Goal: Register for event/course

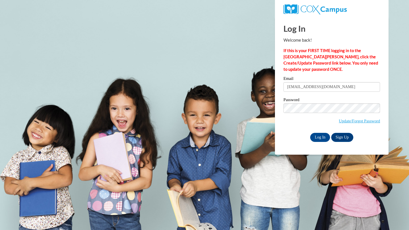
type input "[EMAIL_ADDRESS][DOMAIN_NAME]"
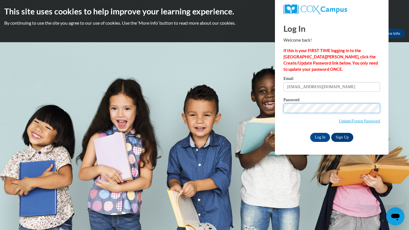
click at [310, 133] on input "Log In" at bounding box center [320, 137] width 20 height 9
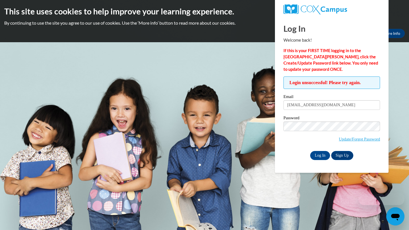
click at [313, 133] on span "Update/Forgot Password" at bounding box center [331, 134] width 96 height 24
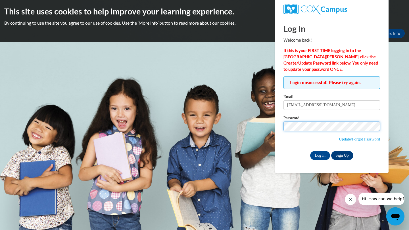
click at [310, 151] on input "Log In" at bounding box center [320, 155] width 20 height 9
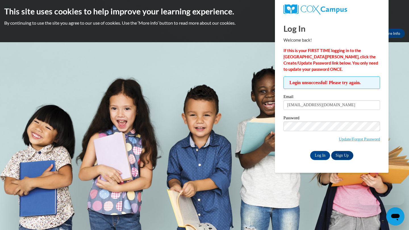
click at [336, 133] on span "Update/Forgot Password" at bounding box center [331, 134] width 96 height 24
click at [336, 131] on span "Update/Forgot Password" at bounding box center [331, 134] width 96 height 24
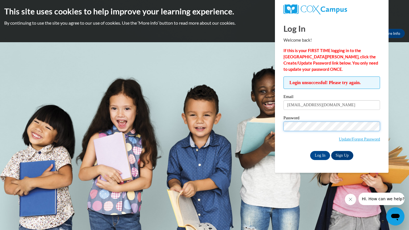
click at [310, 151] on input "Log In" at bounding box center [320, 155] width 20 height 9
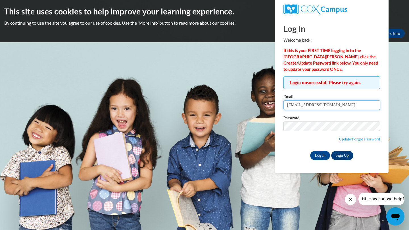
click at [332, 106] on input "meshuford@yhc.edu" at bounding box center [331, 105] width 96 height 10
type input "mbshu1@yahoo.com"
click at [326, 154] on input "Log In" at bounding box center [320, 155] width 20 height 9
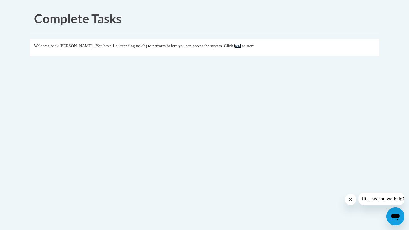
click at [241, 46] on link "here" at bounding box center [237, 46] width 7 height 5
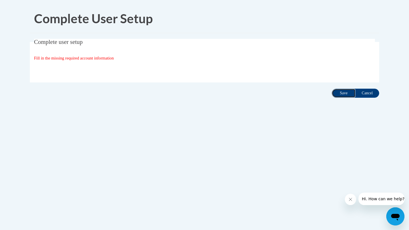
click at [349, 95] on input "Save" at bounding box center [343, 93] width 24 height 9
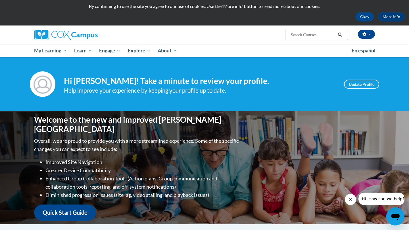
scroll to position [18, 0]
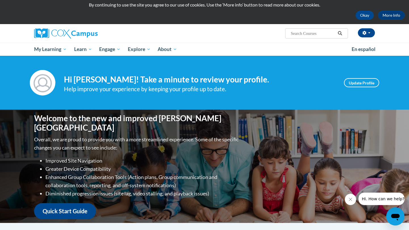
click at [306, 34] on input "Search..." at bounding box center [312, 33] width 45 height 7
click at [356, 16] on button "Okay" at bounding box center [364, 15] width 18 height 9
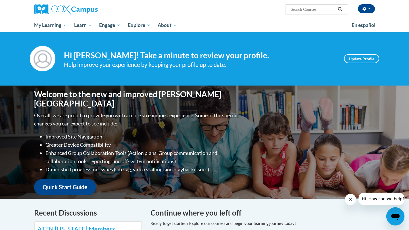
click at [310, 9] on input "Search..." at bounding box center [312, 9] width 45 height 7
type input "e"
type input "emergant literacy"
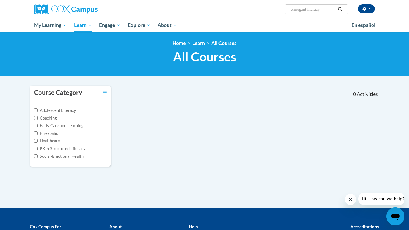
click at [323, 7] on input "emergant literacy" at bounding box center [312, 9] width 45 height 7
type input "emergent literacy"
click at [358, 10] on button "button" at bounding box center [365, 8] width 17 height 9
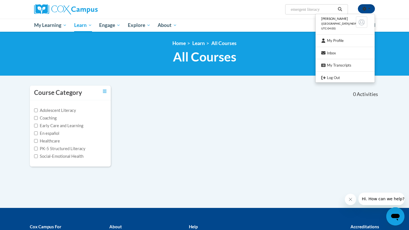
click at [332, 9] on input "emergent literacy" at bounding box center [312, 9] width 45 height 7
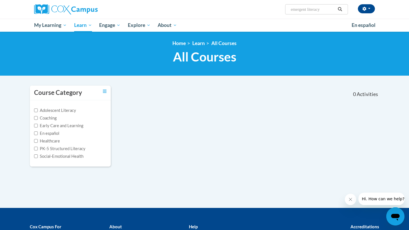
click at [344, 9] on span "Search Search... emergent literacy" at bounding box center [316, 9] width 63 height 10
click at [340, 9] on icon "Search" at bounding box center [340, 9] width 4 height 4
type input "emergent literacy"
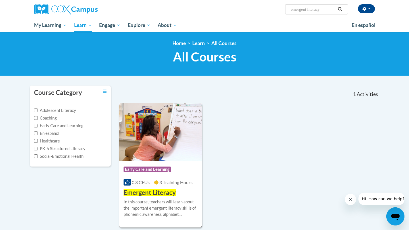
click at [166, 155] on img at bounding box center [160, 132] width 83 height 58
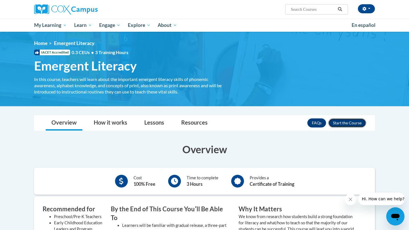
click at [360, 121] on button "Enroll" at bounding box center [347, 123] width 38 height 9
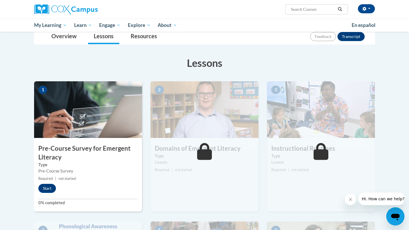
scroll to position [75, 0]
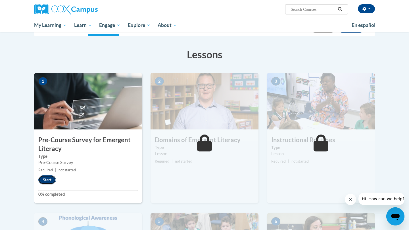
click at [50, 180] on button "Start" at bounding box center [47, 180] width 18 height 9
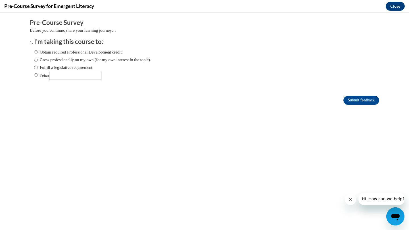
scroll to position [0, 0]
click at [105, 52] on label "Obtain required Professional Development credit." at bounding box center [78, 52] width 89 height 6
click at [38, 52] on input "Obtain required Professional Development credit." at bounding box center [36, 52] width 4 height 6
radio input "true"
click at [360, 104] on input "Submit feedback" at bounding box center [361, 100] width 36 height 9
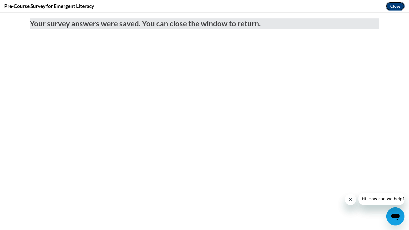
click at [398, 4] on button "Close" at bounding box center [394, 6] width 19 height 9
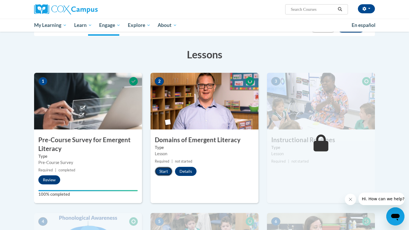
click at [161, 171] on button "Start" at bounding box center [164, 171] width 18 height 9
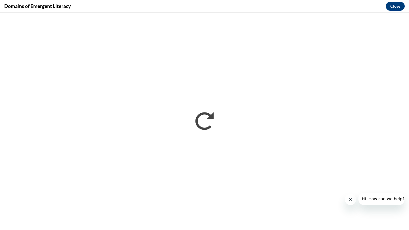
click at [352, 197] on icon "Close message from company" at bounding box center [350, 199] width 5 height 5
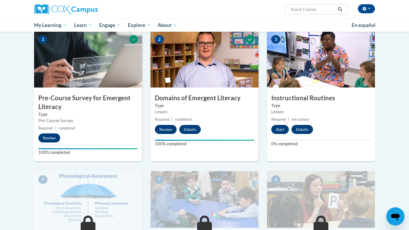
scroll to position [124, 0]
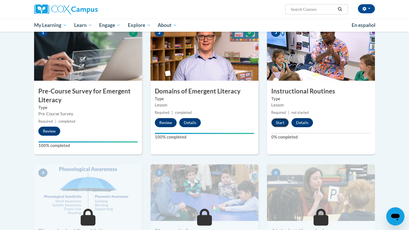
click at [279, 121] on button "Start" at bounding box center [280, 122] width 18 height 9
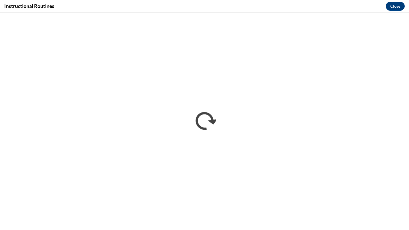
scroll to position [0, 0]
click at [401, 5] on button "Close" at bounding box center [394, 6] width 19 height 9
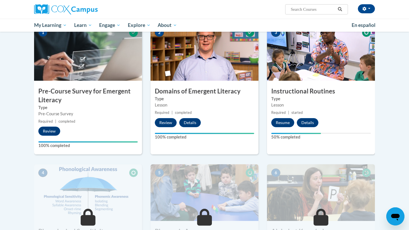
scroll to position [142, 0]
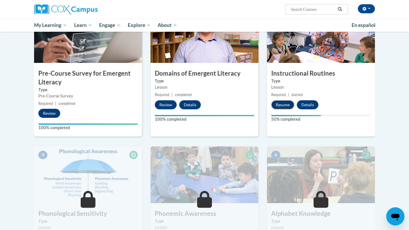
click at [286, 104] on button "Resume" at bounding box center [282, 104] width 23 height 9
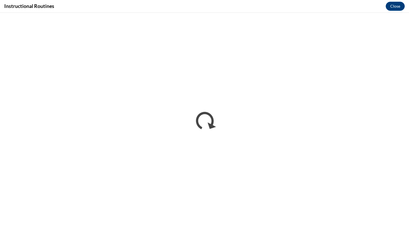
scroll to position [0, 0]
click at [396, 7] on button "Close" at bounding box center [394, 6] width 19 height 9
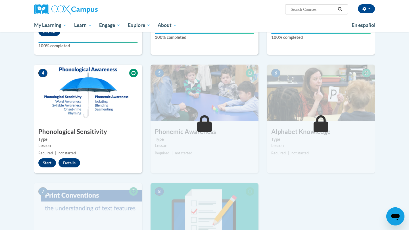
scroll to position [227, 0]
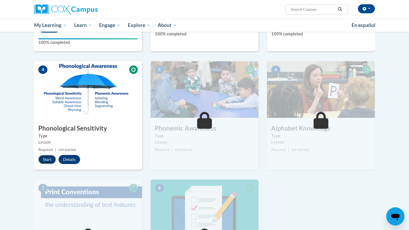
click at [51, 161] on button "Start" at bounding box center [47, 159] width 18 height 9
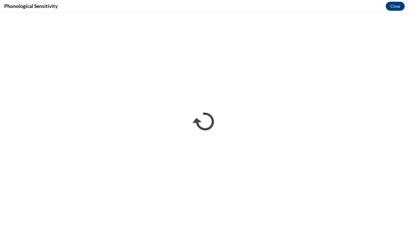
scroll to position [0, 0]
click at [398, 8] on button "Close" at bounding box center [394, 6] width 19 height 9
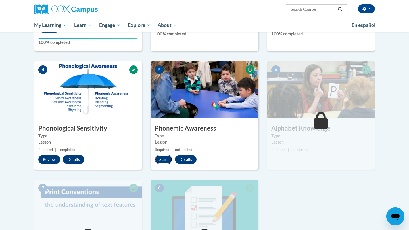
click at [159, 160] on button "Start" at bounding box center [164, 159] width 18 height 9
